Goal: Task Accomplishment & Management: Manage account settings

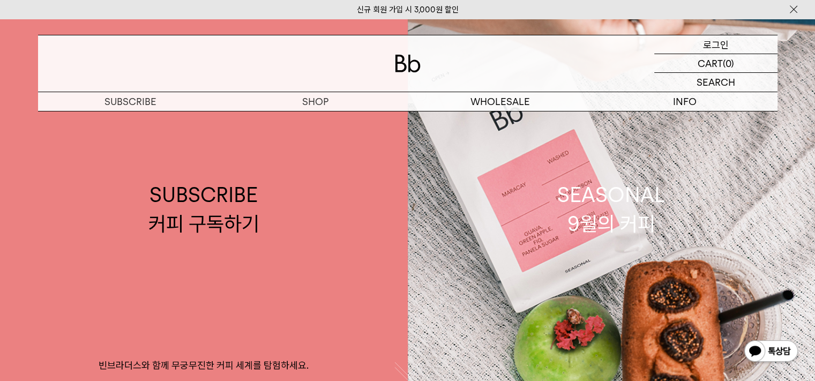
click at [416, 37] on div "LOGIN 로그인" at bounding box center [715, 44] width 123 height 18
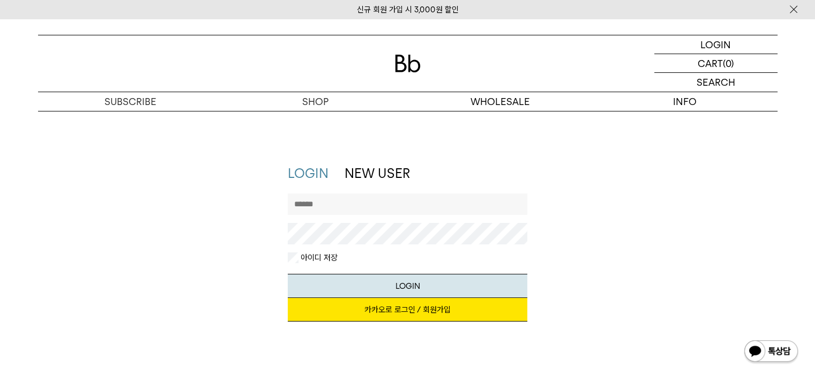
click at [427, 208] on input "text" at bounding box center [407, 203] width 239 height 21
type input "**********"
click at [413, 302] on link "카카오로 로그인 / 회원가입" at bounding box center [407, 310] width 239 height 24
